Goal: Contribute content: Add original content to the website for others to see

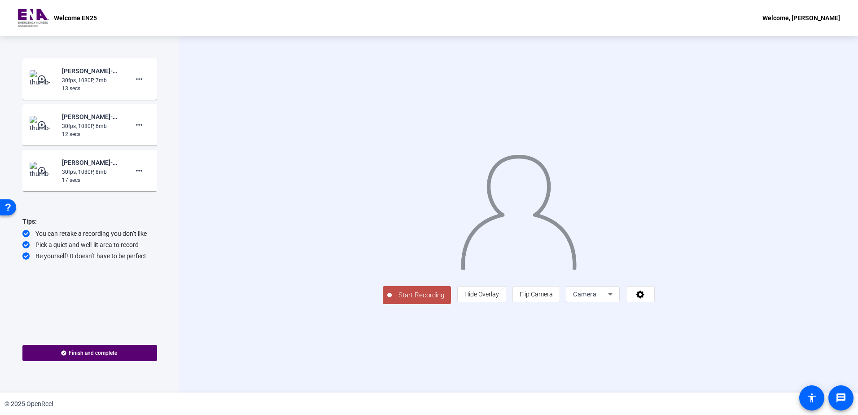
click at [392, 300] on span "Start Recording" at bounding box center [421, 295] width 59 height 10
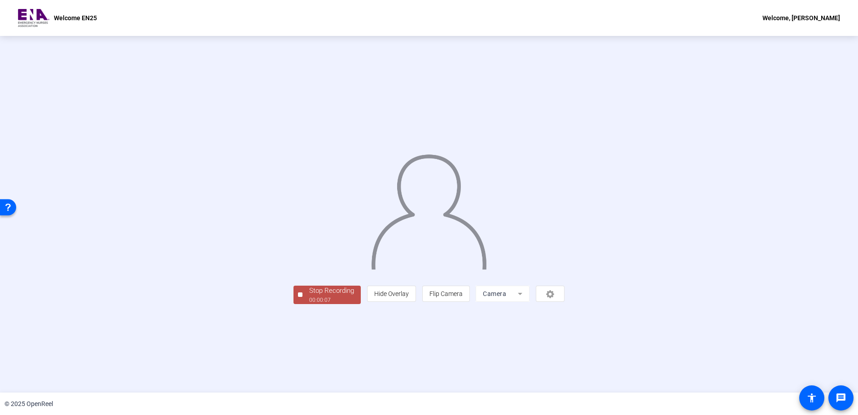
click at [309, 304] on div "00:00:07" at bounding box center [331, 300] width 45 height 8
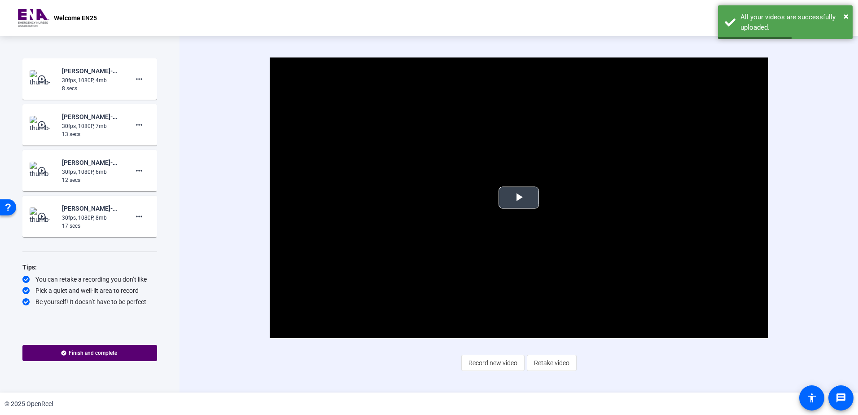
click at [519, 197] on span "Video Player" at bounding box center [519, 197] width 0 height 0
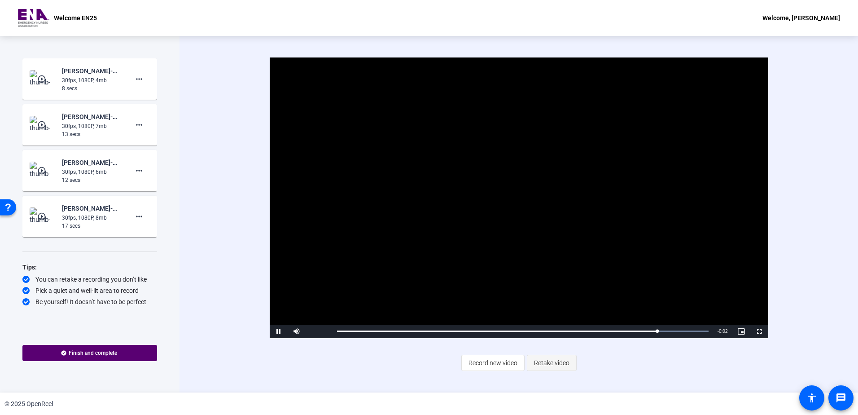
click at [548, 362] on span "Retake video" at bounding box center [551, 362] width 35 height 17
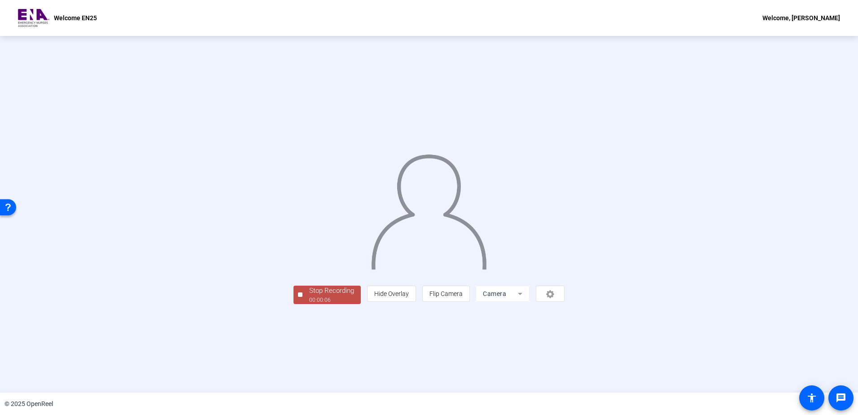
click at [309, 304] on div "00:00:06" at bounding box center [331, 300] width 45 height 8
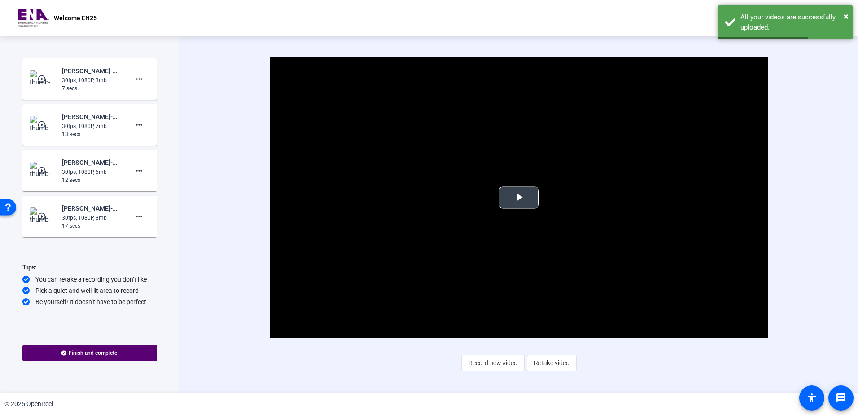
click at [519, 197] on span "Video Player" at bounding box center [519, 197] width 0 height 0
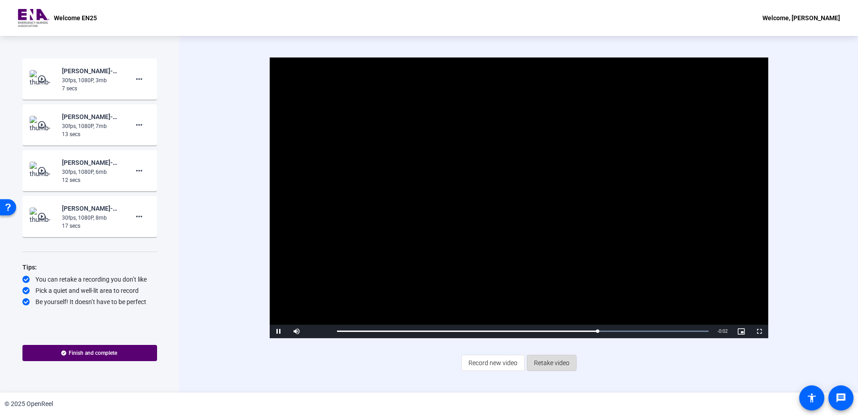
click at [549, 363] on span "Retake video" at bounding box center [551, 362] width 35 height 17
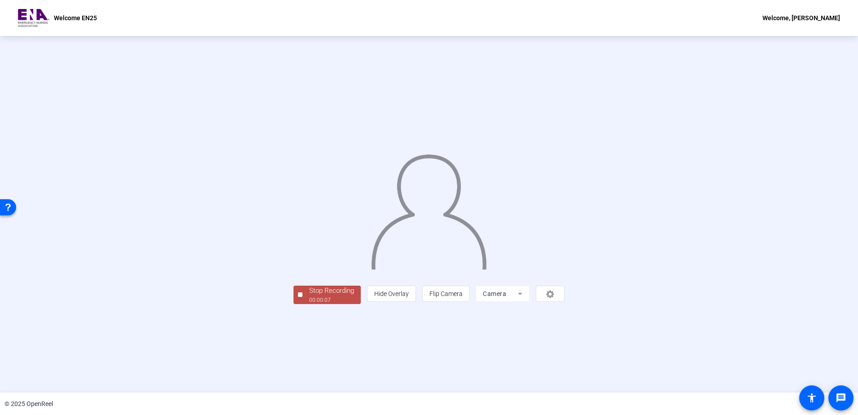
click at [309, 304] on div "00:00:07" at bounding box center [331, 300] width 45 height 8
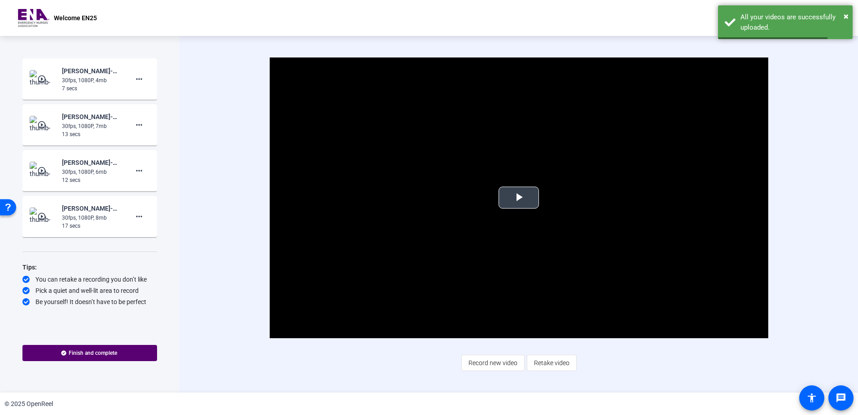
click at [519, 197] on span "Video Player" at bounding box center [519, 197] width 0 height 0
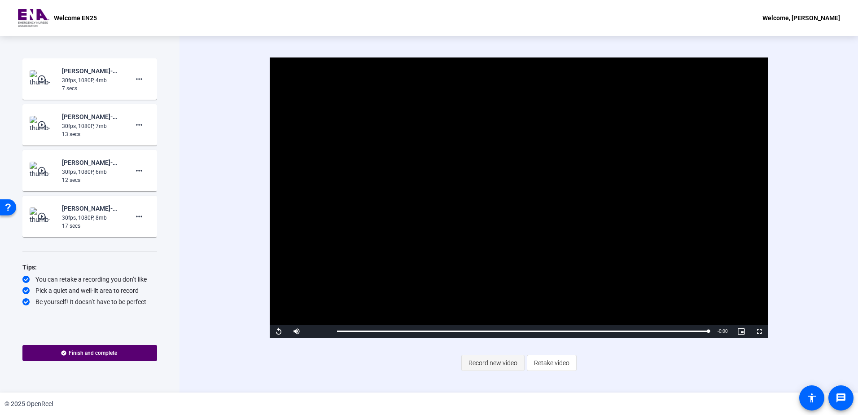
click at [496, 363] on span "Record new video" at bounding box center [492, 362] width 49 height 17
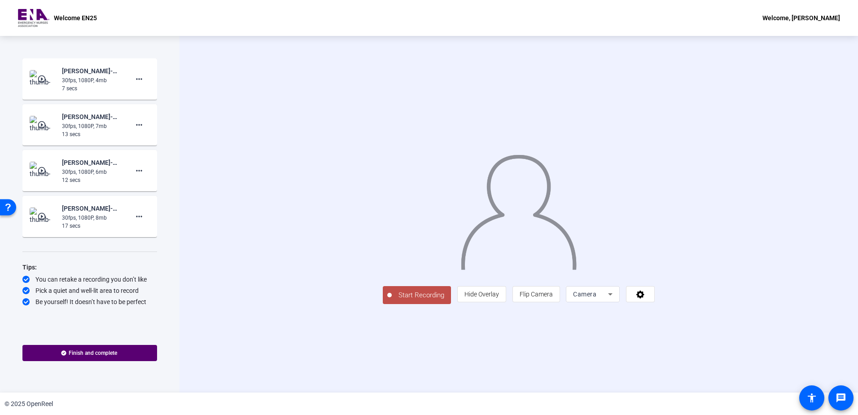
click at [392, 300] on span "Start Recording" at bounding box center [421, 295] width 59 height 10
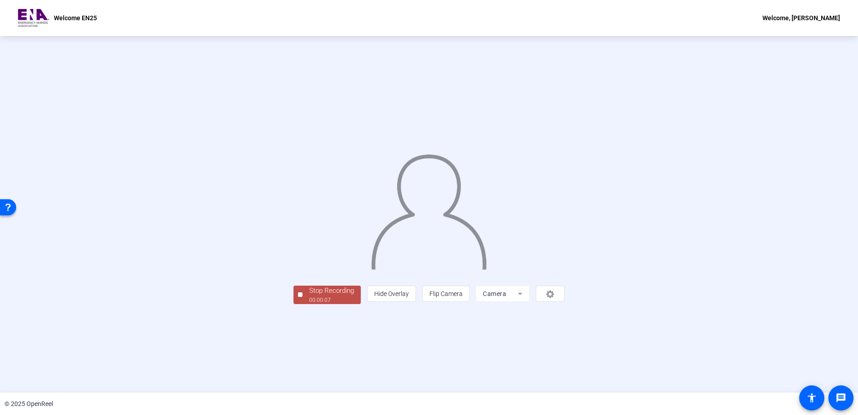
click at [309, 304] on div "00:00:07" at bounding box center [331, 300] width 45 height 8
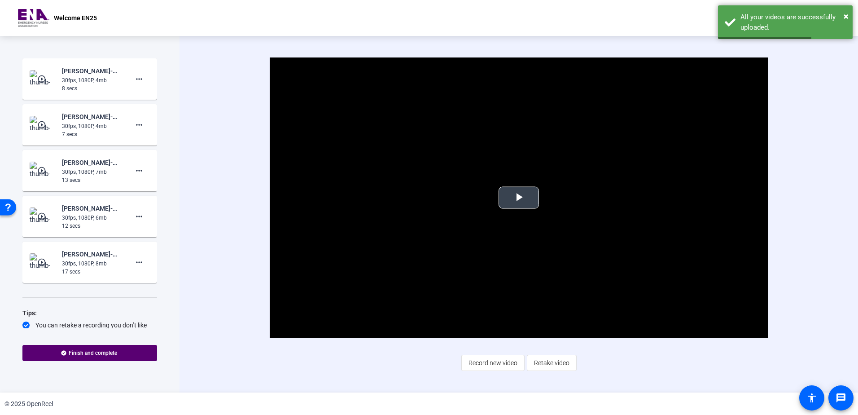
click at [519, 197] on span "Video Player" at bounding box center [519, 197] width 0 height 0
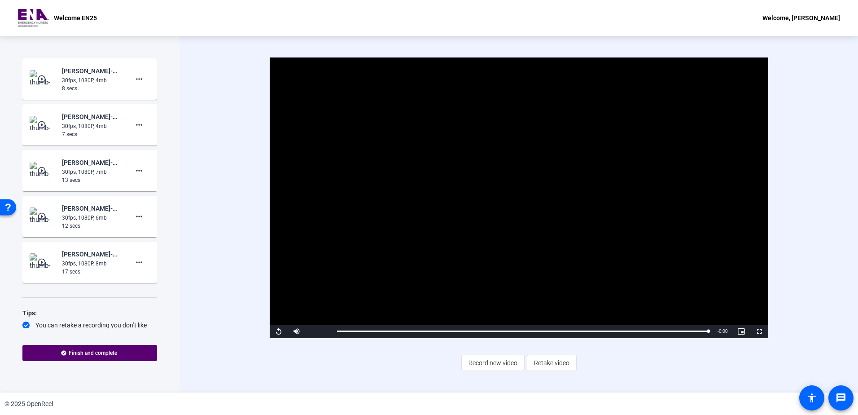
click at [42, 125] on mat-icon "play_circle_outline" at bounding box center [42, 124] width 11 height 9
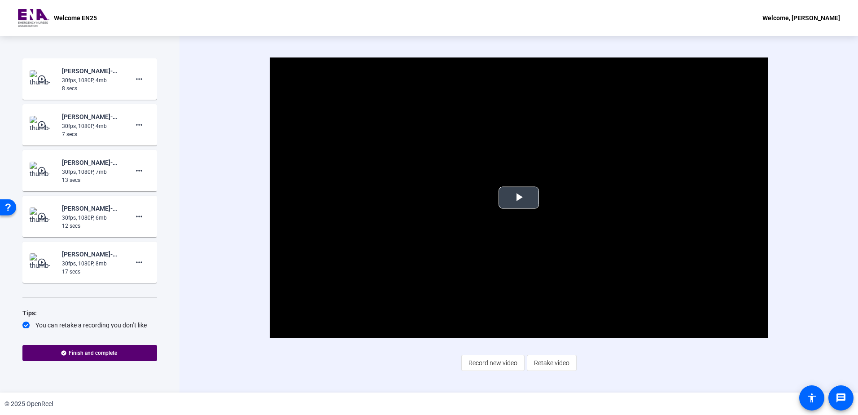
click at [519, 197] on span "Video Player" at bounding box center [519, 197] width 0 height 0
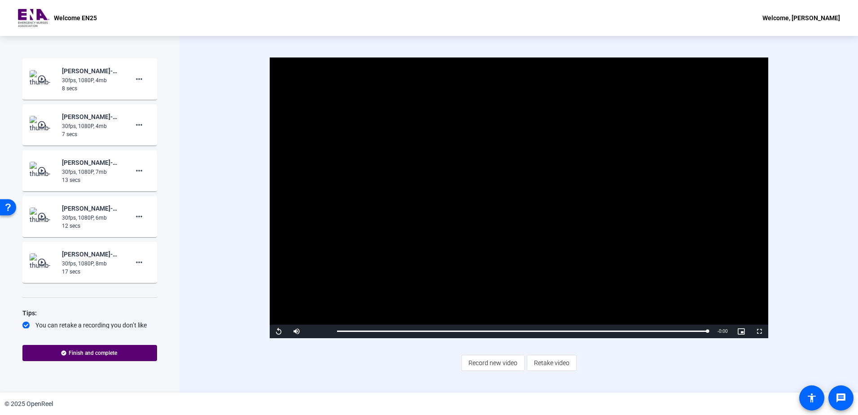
click at [39, 76] on mat-icon "play_circle_outline" at bounding box center [42, 78] width 11 height 9
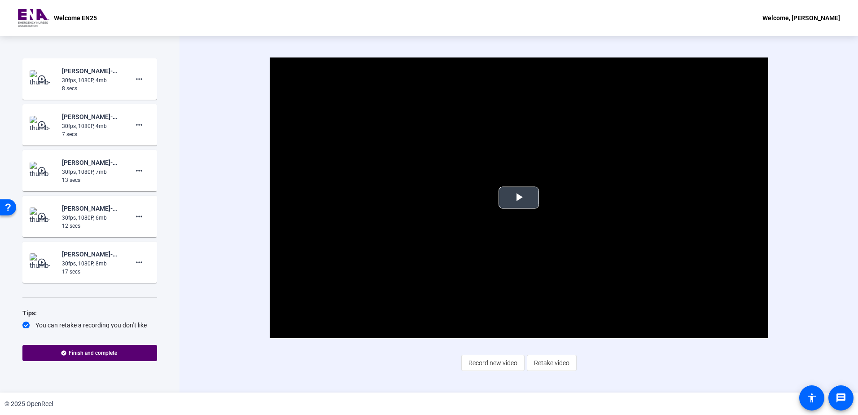
click at [519, 197] on span "Video Player" at bounding box center [519, 197] width 0 height 0
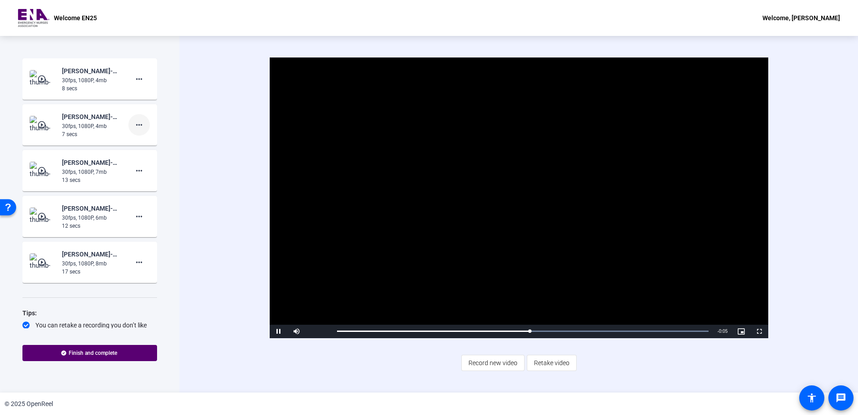
click at [134, 125] on mat-icon "more_horiz" at bounding box center [139, 124] width 11 height 11
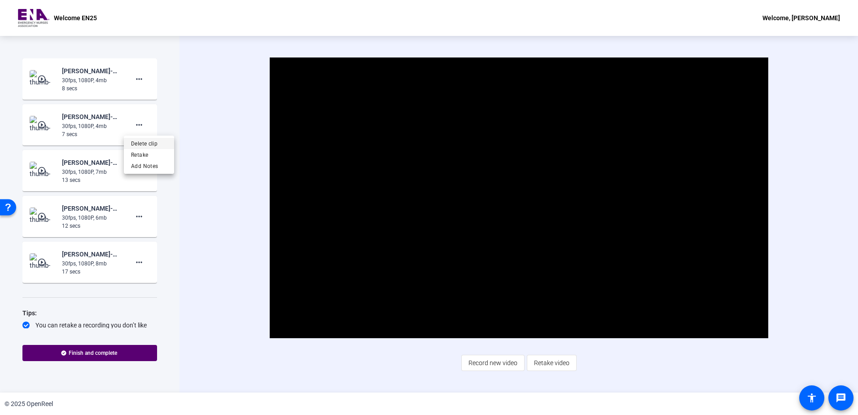
click at [140, 143] on span "Delete clip" at bounding box center [149, 143] width 36 height 11
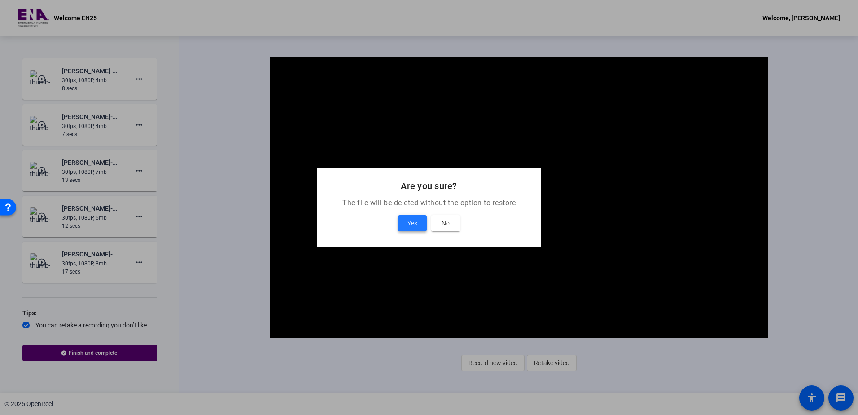
click at [415, 220] on span "Yes" at bounding box center [412, 223] width 10 height 11
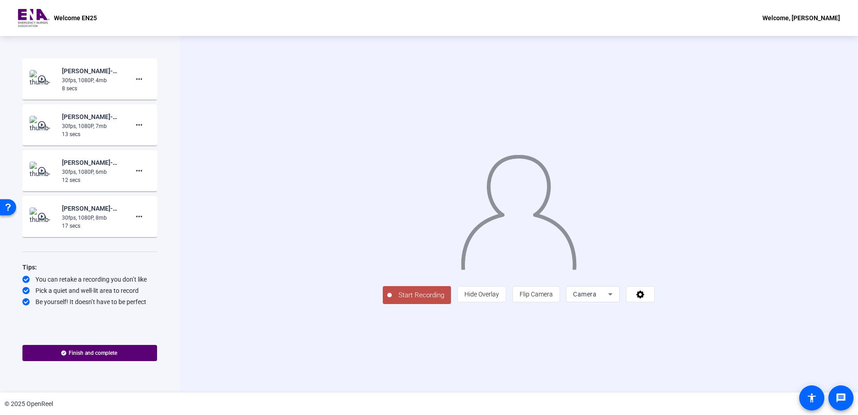
click at [42, 80] on mat-icon "play_circle_outline" at bounding box center [42, 78] width 11 height 9
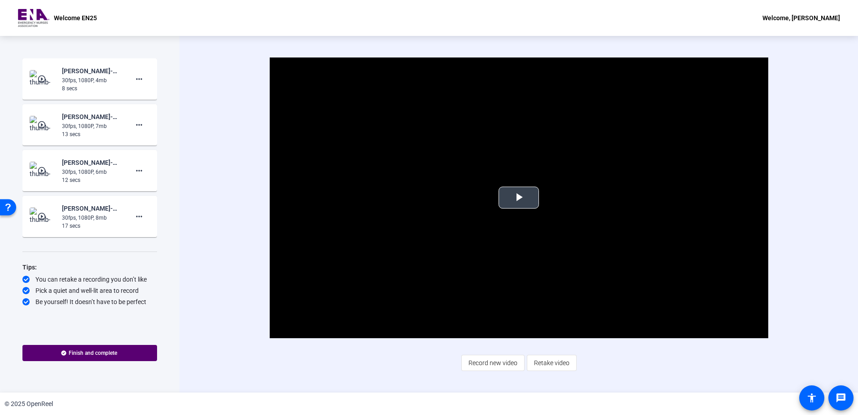
click at [519, 197] on span "Video Player" at bounding box center [519, 197] width 0 height 0
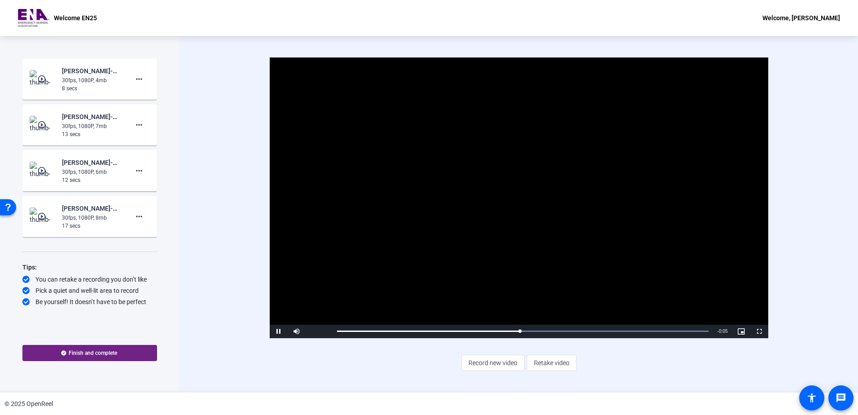
click at [92, 349] on span "Finish and complete" at bounding box center [93, 352] width 48 height 7
